Goal: Task Accomplishment & Management: Use online tool/utility

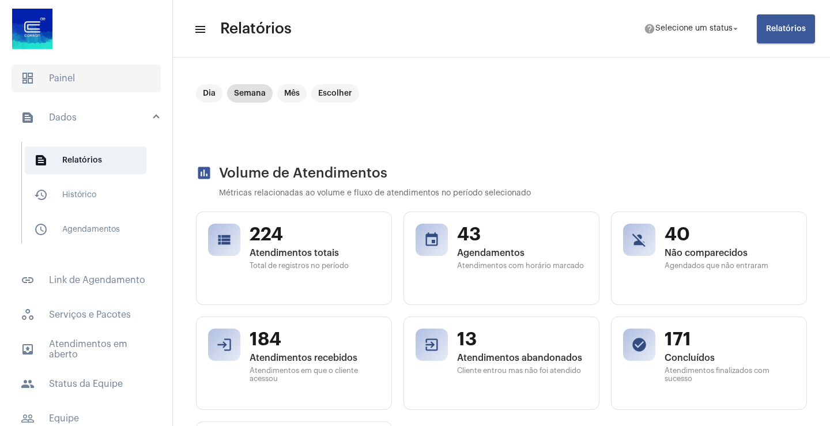
click at [61, 79] on span "dashboard Painel" at bounding box center [86, 79] width 149 height 28
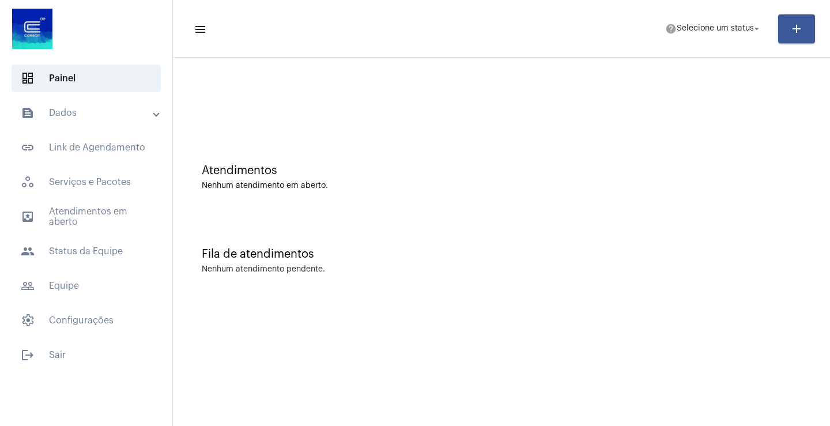
click at [61, 114] on mat-panel-title "text_snippet_outlined Dados" at bounding box center [87, 113] width 133 height 14
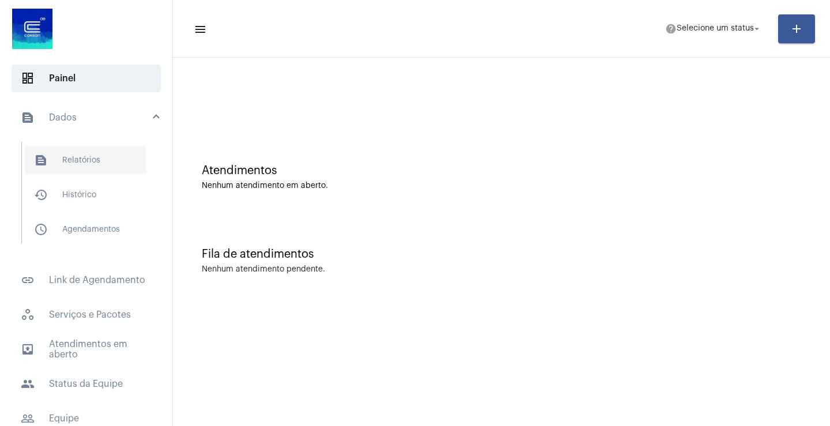
click at [78, 154] on span "text_snippet_outlined Relatórios" at bounding box center [86, 160] width 122 height 28
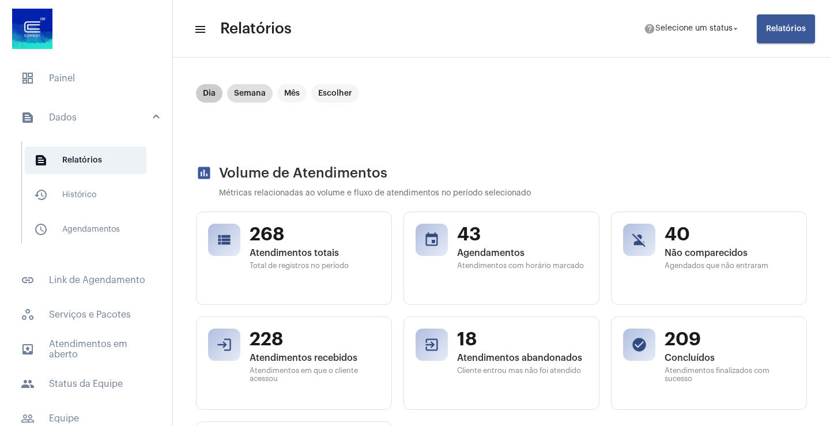
click at [203, 92] on mat-chip "Dia" at bounding box center [209, 93] width 27 height 18
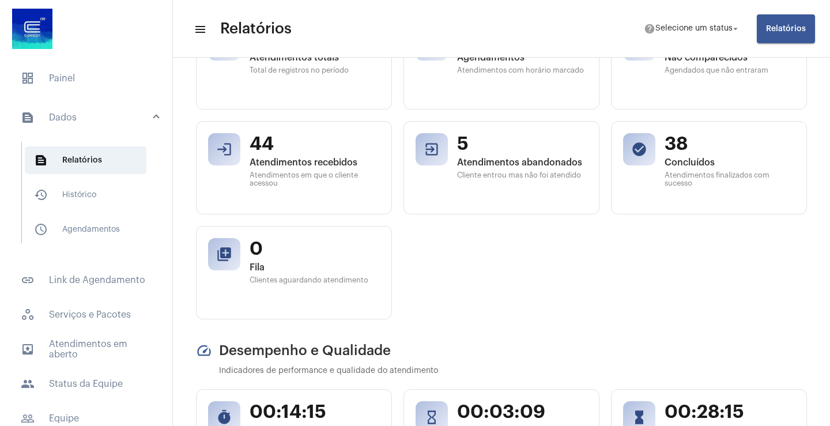
scroll to position [230, 0]
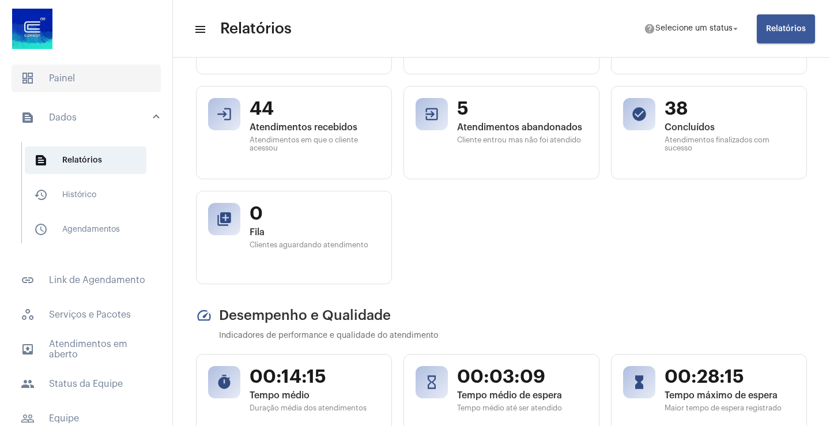
click at [64, 80] on span "dashboard Painel" at bounding box center [86, 79] width 149 height 28
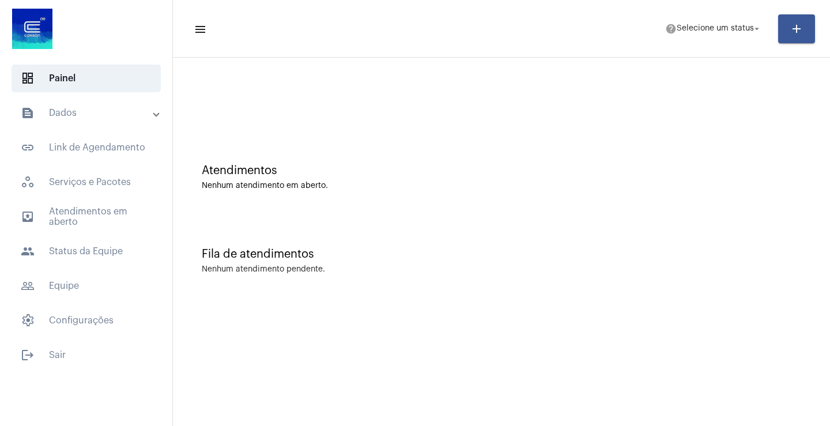
click at [67, 111] on mat-panel-title "text_snippet_outlined Dados" at bounding box center [87, 113] width 133 height 14
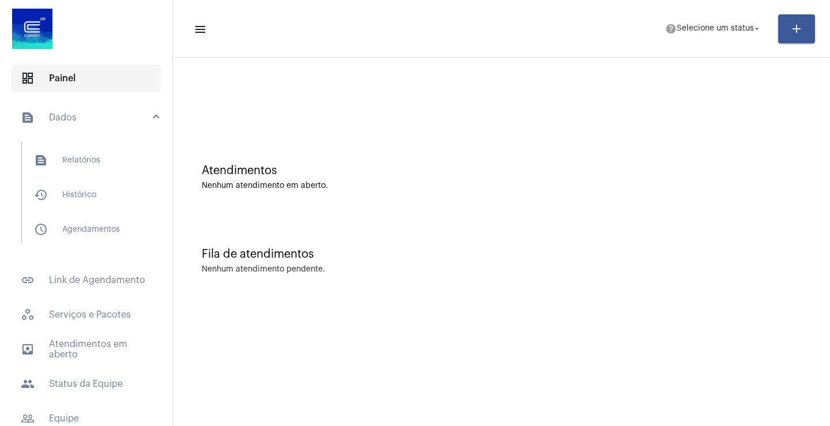
click at [70, 80] on span "dashboard Painel" at bounding box center [86, 79] width 149 height 28
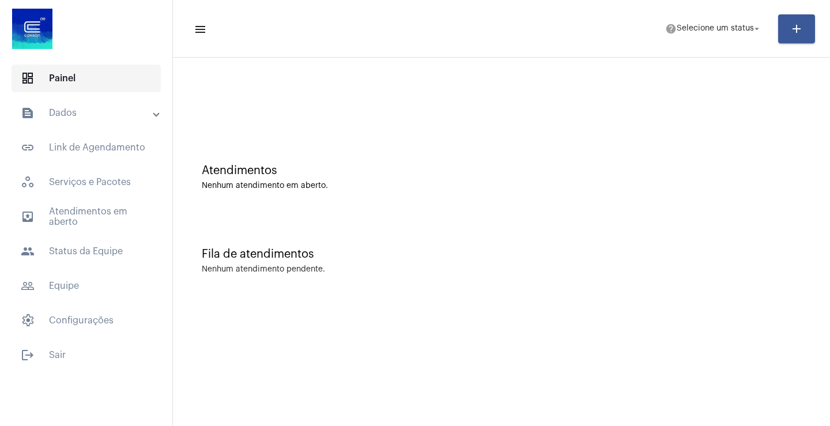
click at [70, 80] on span "dashboard Painel" at bounding box center [86, 79] width 149 height 28
click at [70, 109] on mat-panel-title "text_snippet_outlined Dados" at bounding box center [87, 113] width 133 height 14
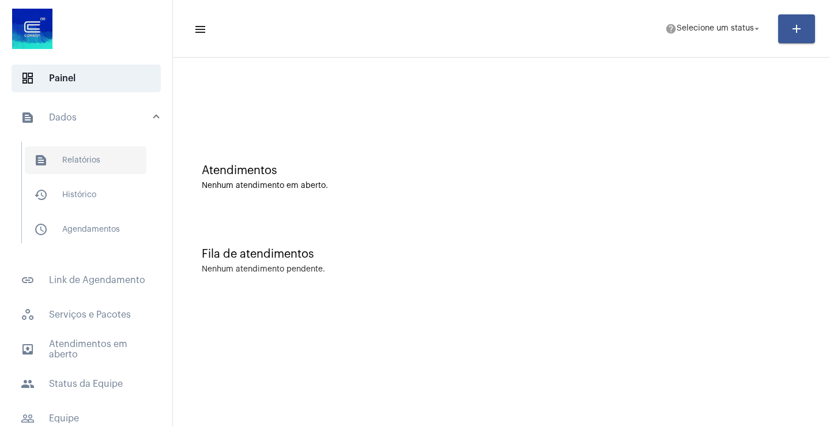
click at [93, 158] on span "text_snippet_outlined Relatórios" at bounding box center [86, 160] width 122 height 28
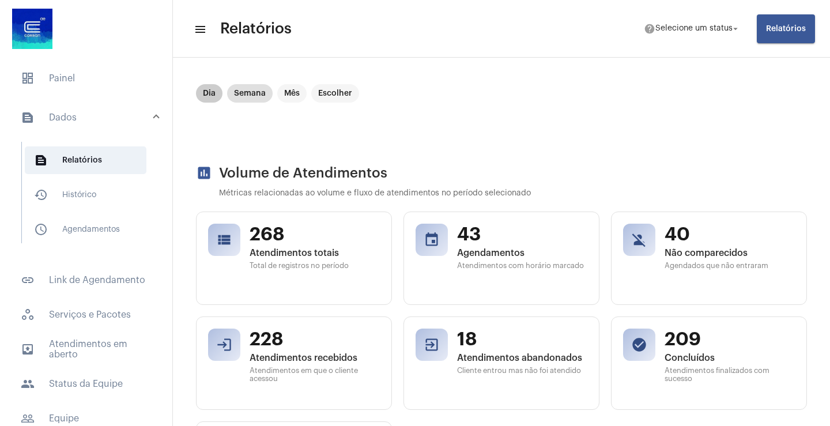
click at [208, 89] on mat-chip "Dia" at bounding box center [209, 93] width 27 height 18
click at [781, 28] on span "Relatórios" at bounding box center [786, 29] width 40 height 8
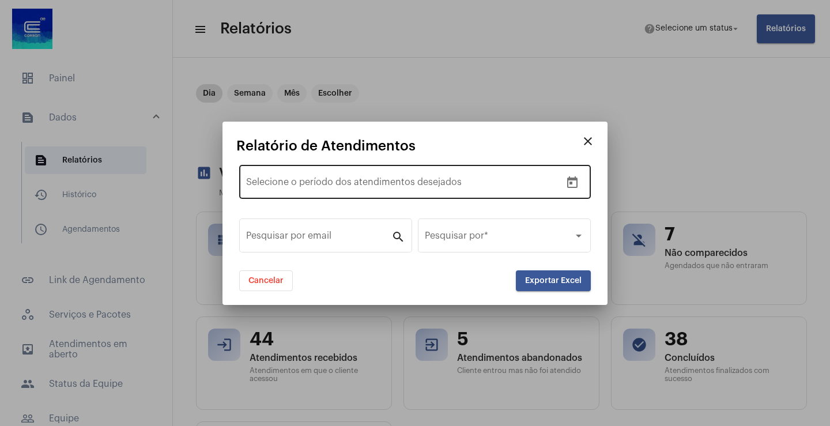
click at [307, 173] on div "Data de início – Selecione o período dos atendimentos desejados" at bounding box center [403, 180] width 315 height 36
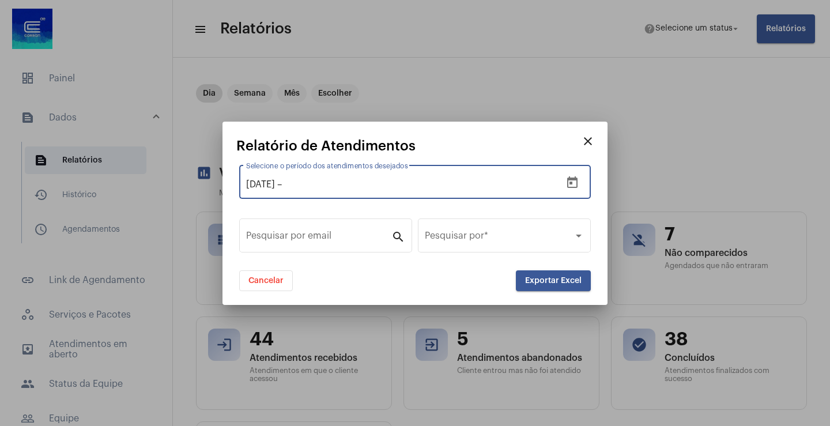
type input "[DATE]"
click at [342, 177] on div "[DATE] [DATE] – Selecione o período dos atendimentos desejados" at bounding box center [403, 180] width 315 height 36
type input "[DATE]"
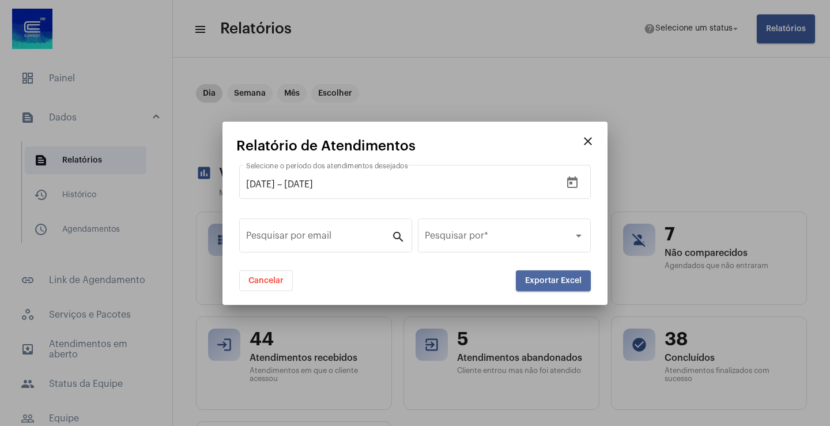
click at [549, 282] on span "Exportar Excel" at bounding box center [553, 281] width 56 height 8
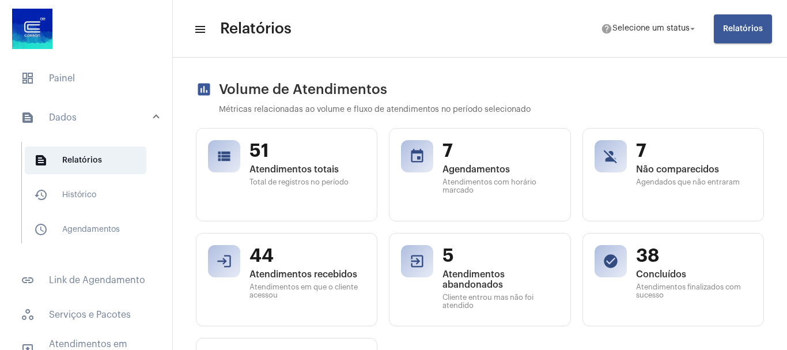
scroll to position [115, 0]
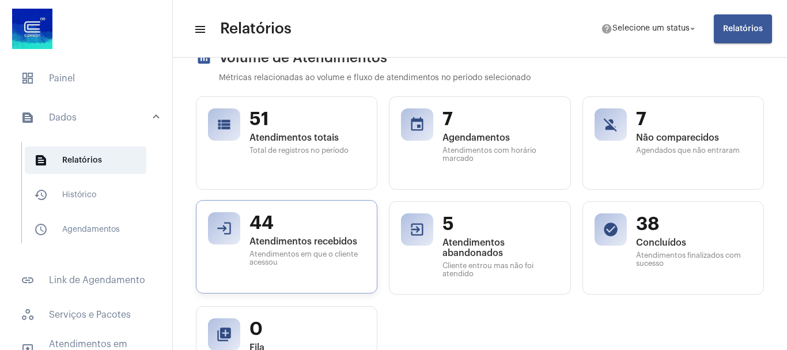
drag, startPoint x: 295, startPoint y: 221, endPoint x: 286, endPoint y: 219, distance: 9.4
click at [286, 219] on span "44" at bounding box center [307, 223] width 116 height 22
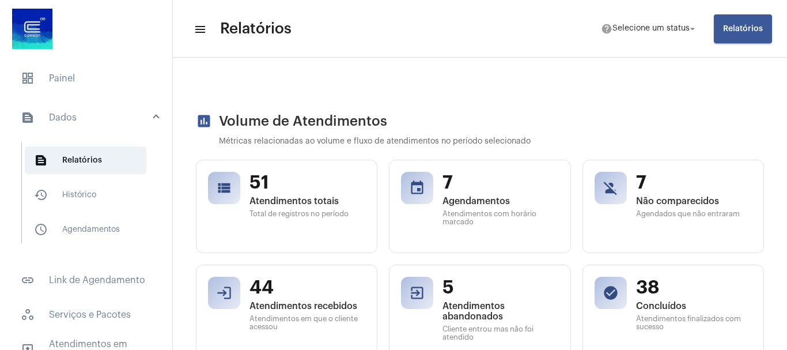
scroll to position [0, 0]
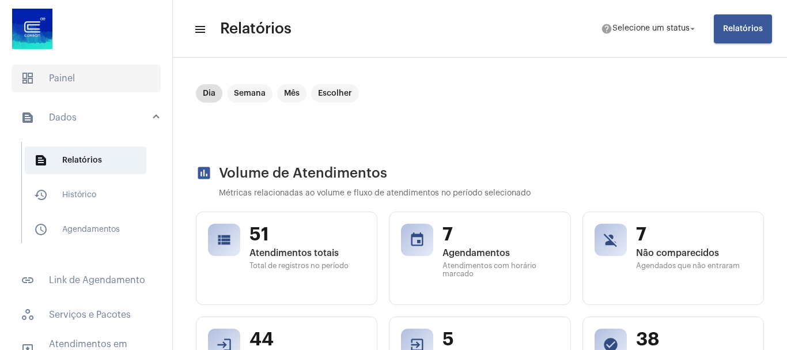
click at [66, 78] on span "dashboard Painel" at bounding box center [86, 79] width 149 height 28
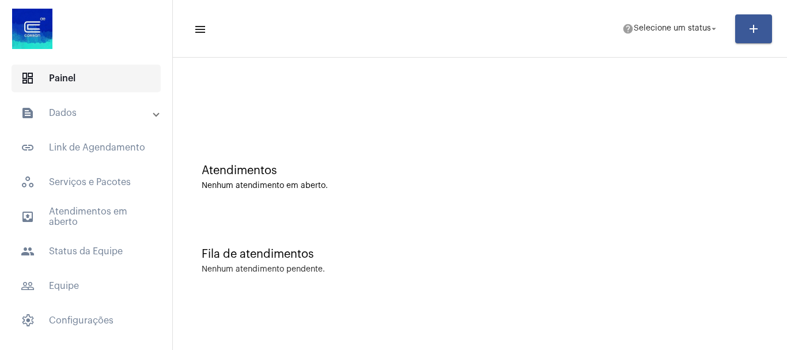
click at [66, 85] on span "dashboard Painel" at bounding box center [86, 79] width 149 height 28
click at [67, 108] on mat-panel-title "text_snippet_outlined Dados" at bounding box center [87, 113] width 133 height 14
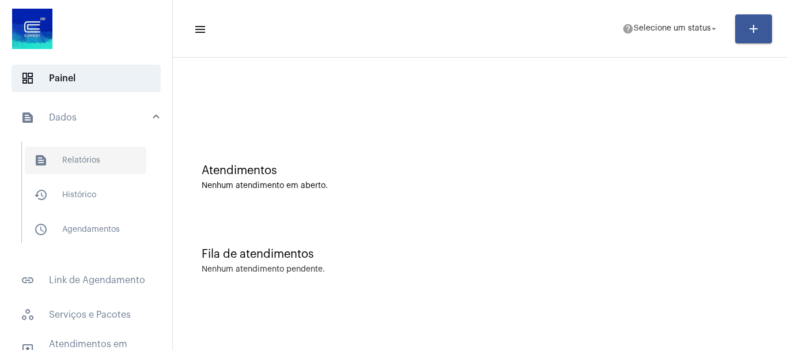
click at [88, 154] on span "text_snippet_outlined Relatórios" at bounding box center [86, 160] width 122 height 28
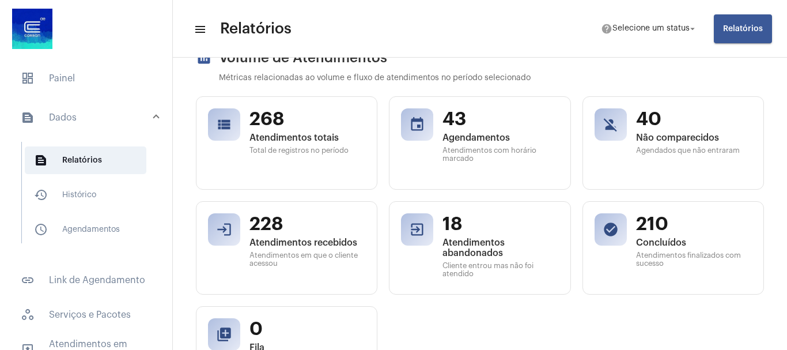
scroll to position [173, 0]
